Goal: Information Seeking & Learning: Find contact information

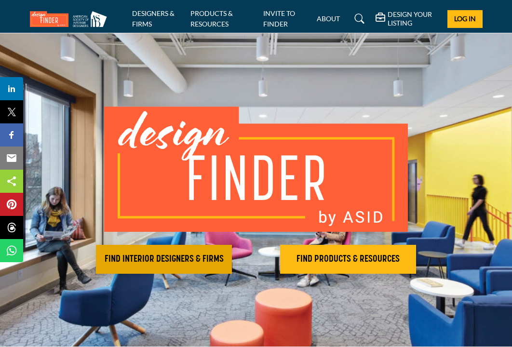
click at [175, 256] on h2 "FIND INTERIOR DESIGNERS & FIRMS" at bounding box center [164, 260] width 130 height 12
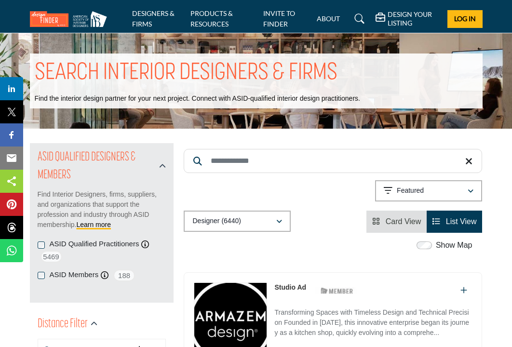
click at [224, 157] on input "Search Keyword" at bounding box center [333, 161] width 298 height 24
click at [280, 164] on input "Search Keyword" at bounding box center [333, 161] width 298 height 24
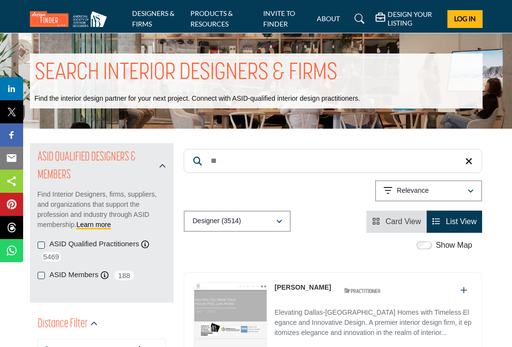
type input "*"
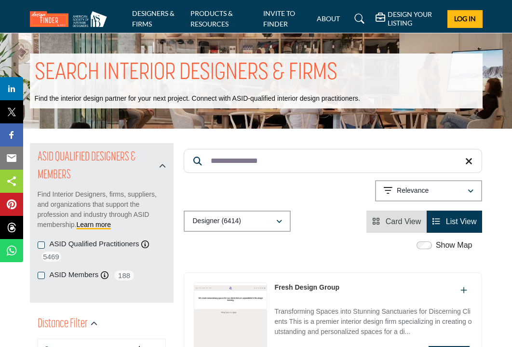
click at [318, 161] on input "**********" at bounding box center [333, 161] width 298 height 24
drag, startPoint x: 291, startPoint y: 162, endPoint x: 211, endPoint y: 147, distance: 81.0
click at [211, 147] on div "**********" at bounding box center [333, 188] width 298 height 90
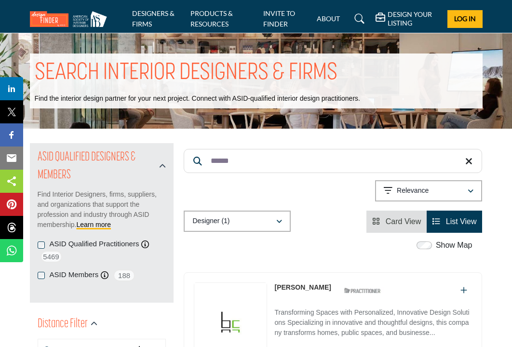
type input "*****"
click at [303, 285] on link "[PERSON_NAME]" at bounding box center [302, 287] width 56 height 8
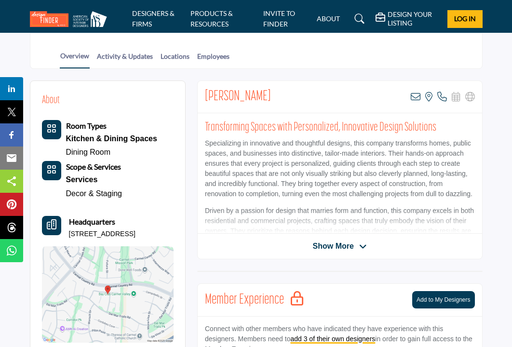
scroll to position [193, 0]
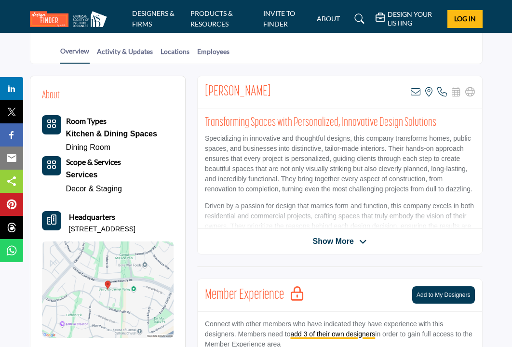
click at [324, 236] on span "Show More" at bounding box center [333, 242] width 41 height 12
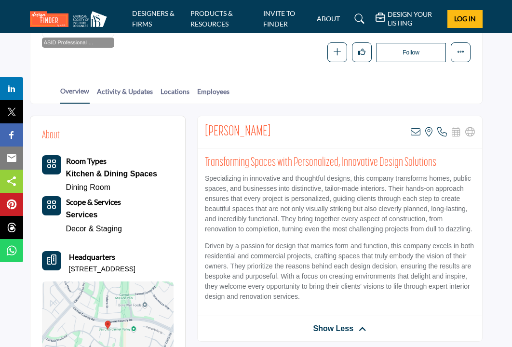
scroll to position [152, 0]
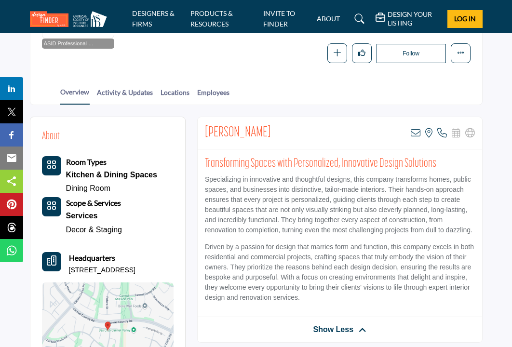
click at [84, 203] on b "Scope & Services" at bounding box center [93, 202] width 55 height 9
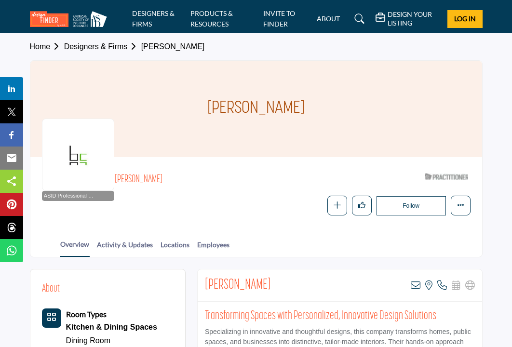
drag, startPoint x: 208, startPoint y: 105, endPoint x: 314, endPoint y: 103, distance: 106.1
click at [314, 103] on div "[PERSON_NAME]" at bounding box center [256, 109] width 452 height 96
copy h1 "[PERSON_NAME]"
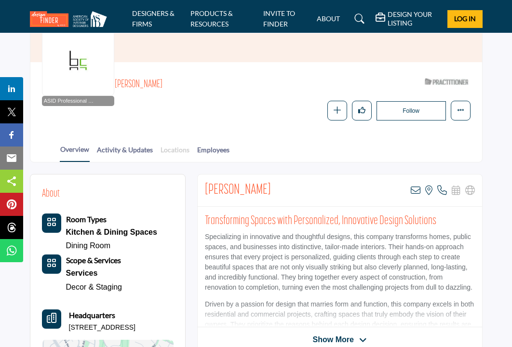
scroll to position [94, 0]
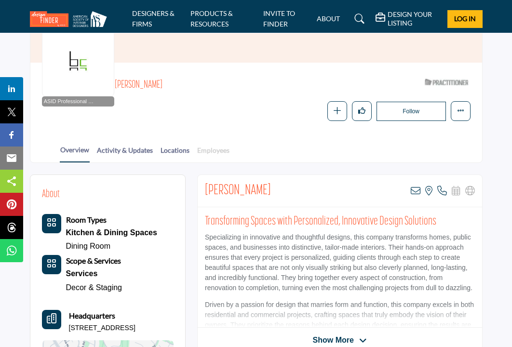
click at [221, 148] on link "Employees" at bounding box center [213, 153] width 33 height 17
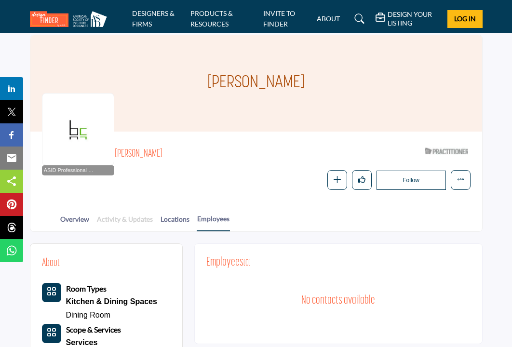
scroll to position [26, 0]
click at [116, 215] on link "Activity & Updates" at bounding box center [124, 222] width 57 height 17
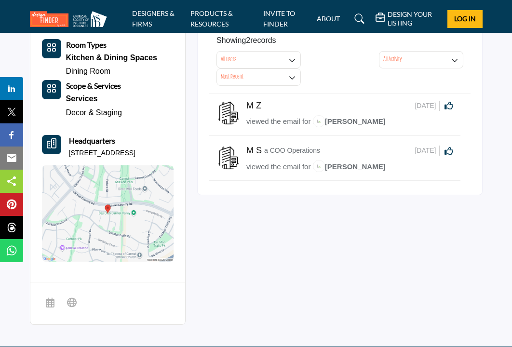
click at [344, 117] on span "[PERSON_NAME]" at bounding box center [349, 121] width 73 height 8
